Goal: Transaction & Acquisition: Purchase product/service

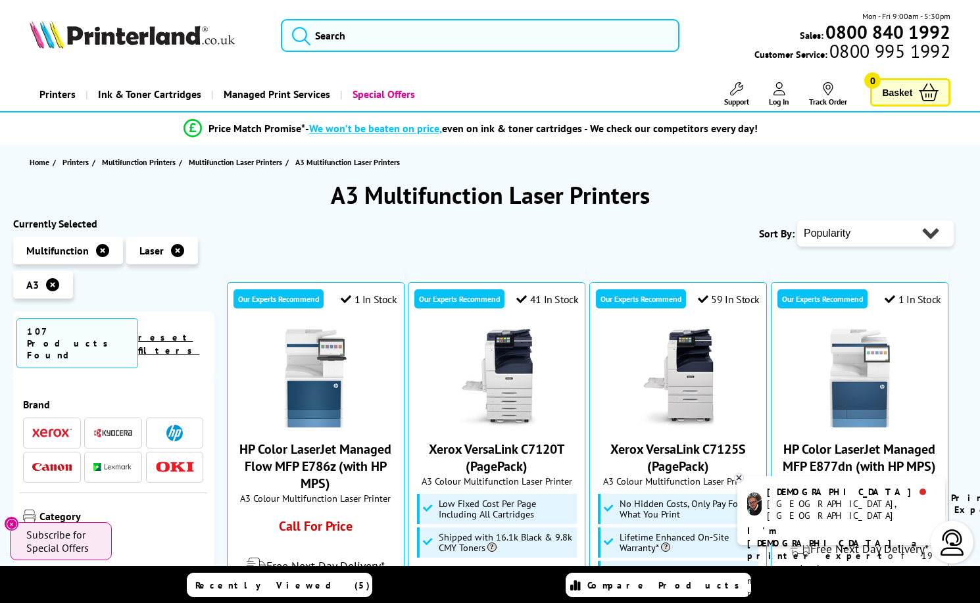
click at [180, 24] on img at bounding box center [132, 34] width 205 height 29
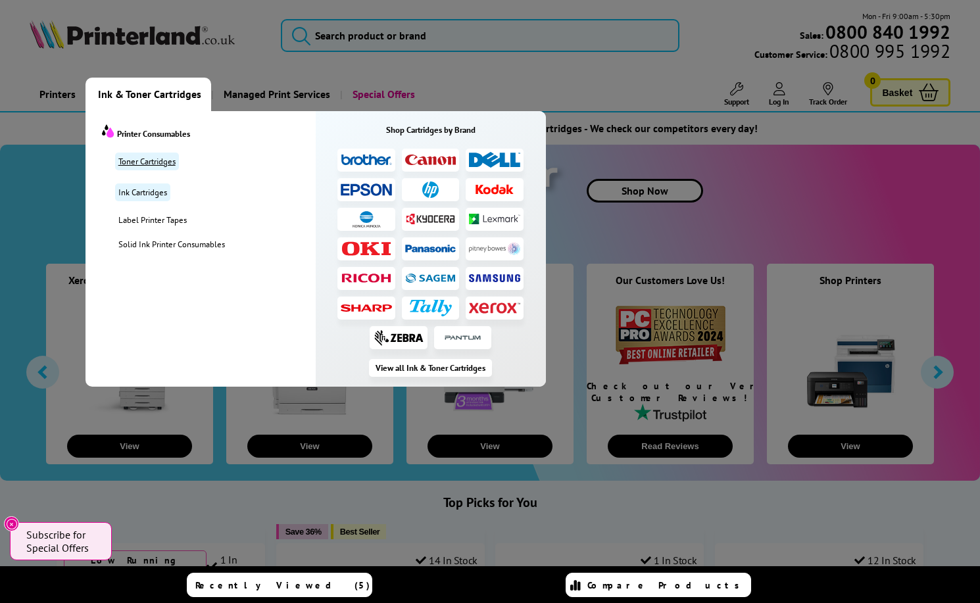
click at [161, 164] on link "Toner Cartridges" at bounding box center [147, 162] width 64 height 18
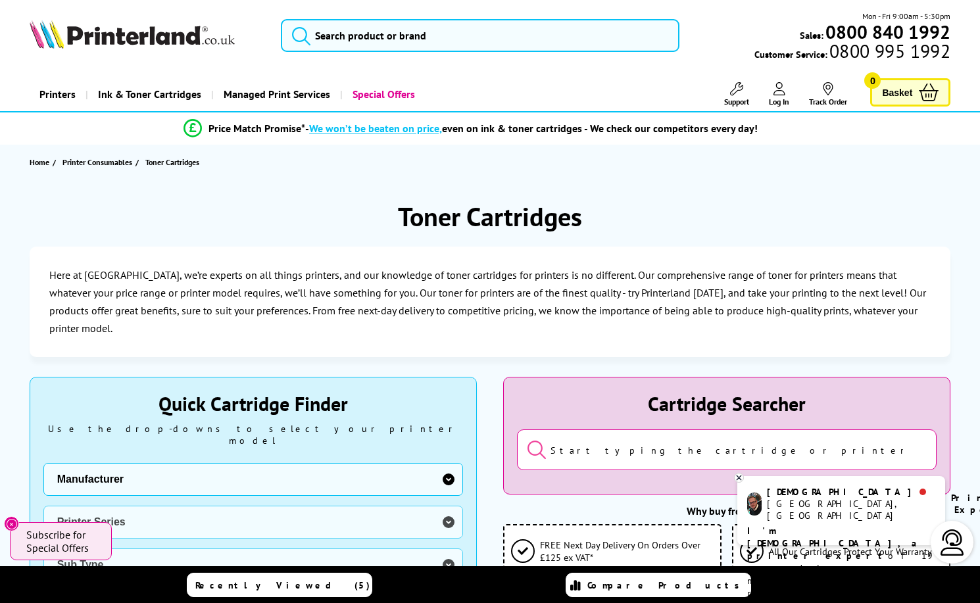
click at [168, 40] on img at bounding box center [132, 34] width 205 height 29
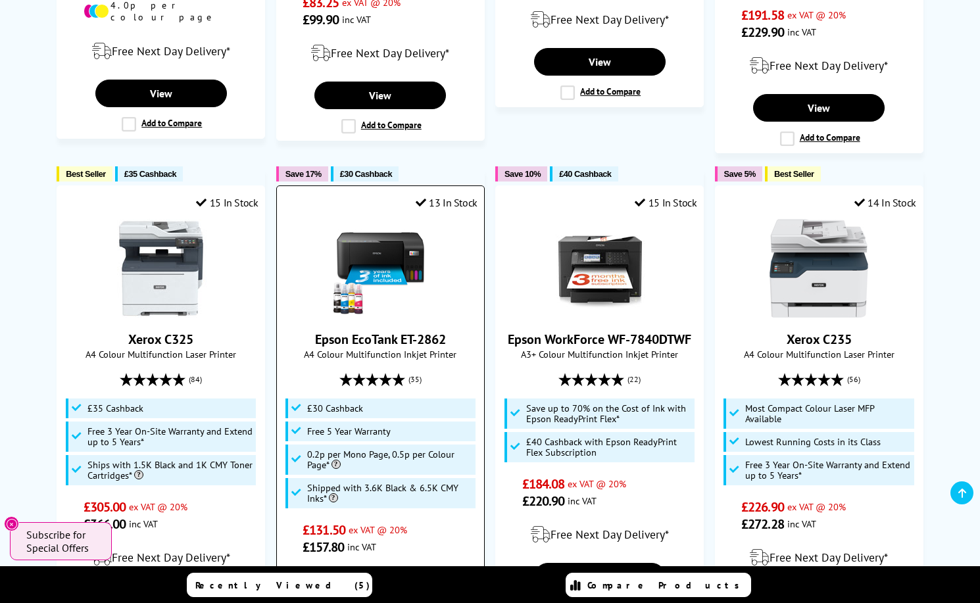
scroll to position [1000, 0]
